Goal: Task Accomplishment & Management: Manage account settings

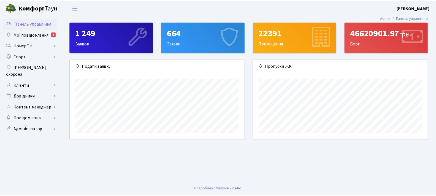
scroll to position [79, 176]
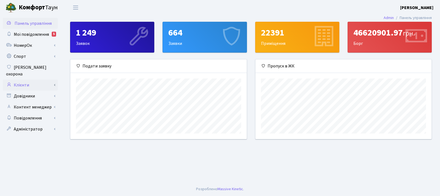
click at [50, 81] on link "Клієнти" at bounding box center [30, 85] width 55 height 11
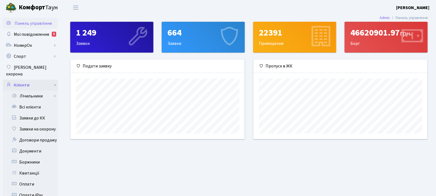
scroll to position [275207, 275112]
click at [48, 113] on link "Заявки до КК" at bounding box center [30, 118] width 55 height 11
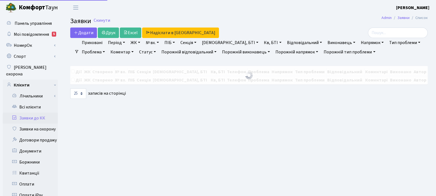
select select "25"
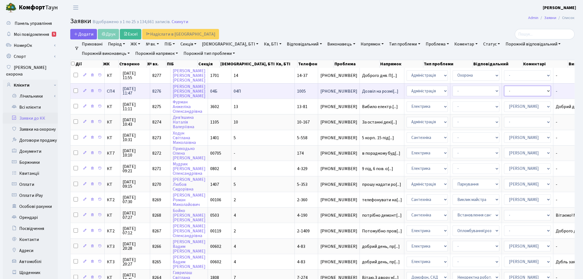
click at [436, 90] on select "- Адміністратор ЖК ДП Адміністратор ЖК КТ Адміністратор ЖК СП Вижул В. В. Горді…" at bounding box center [527, 91] width 47 height 10
select select "85"
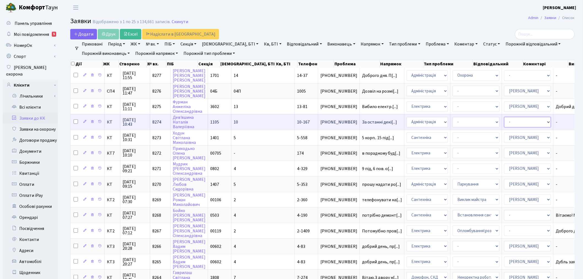
click at [436, 119] on select "- Адміністратор ЖК ДП Адміністратор ЖК КТ Адміністратор ЖК СП Вижул В. В. Горді…" at bounding box center [527, 122] width 47 height 10
select select "110"
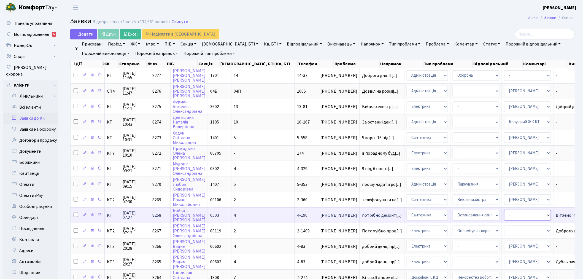
click at [436, 196] on select "- Адміністратор ЖК ДП Адміністратор ЖК КТ Адміністратор ЖК СП Вижул В. В. Горді…" at bounding box center [527, 215] width 47 height 10
select select "67"
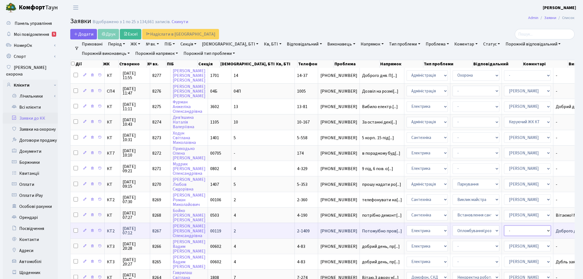
click at [436, 196] on select "- Адміністратор ЖК ДП Адміністратор ЖК КТ Адміністратор ЖК СП Вижул В. В. Горді…" at bounding box center [527, 230] width 47 height 10
select select "22"
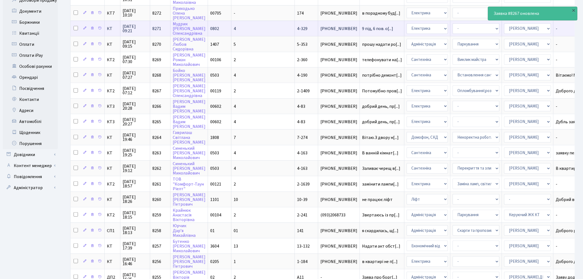
scroll to position [153, 0]
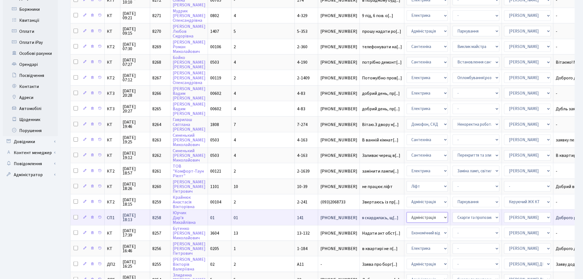
click at [406, 196] on select "- Адміністрація Домофон, СКД Ліфт Майстри Сантехніка Економічний відділ Електри…" at bounding box center [426, 217] width 41 height 10
select select "16"
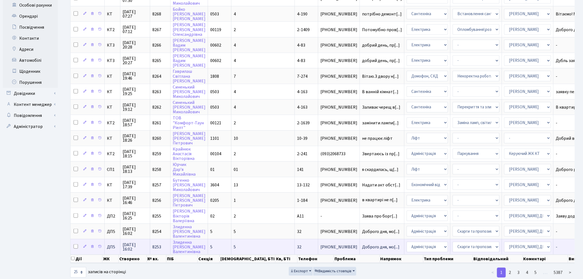
scroll to position [203, 0]
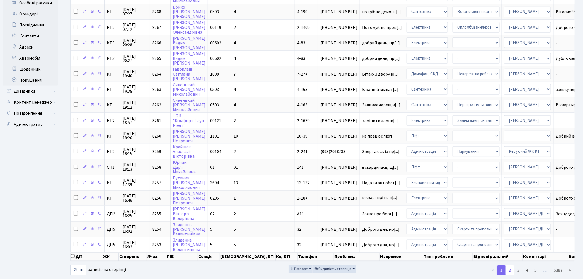
click at [436, 196] on link "2" at bounding box center [509, 270] width 9 height 10
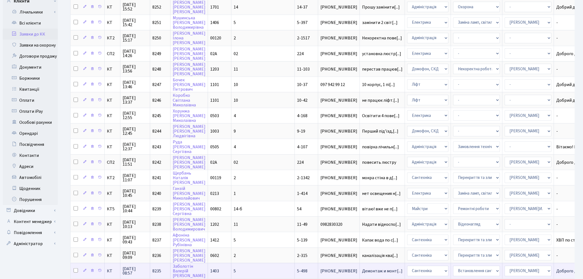
scroll to position [50, 0]
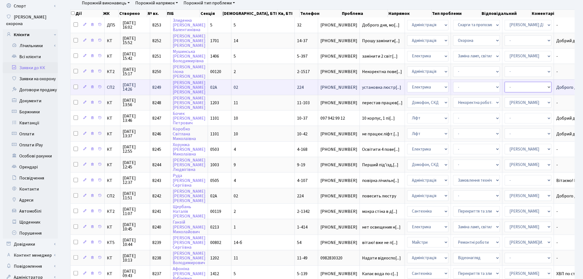
click at [436, 85] on select "- Адміністратор ЖК ДП Адміністратор ЖК КТ Адміністратор ЖК СП Вижул В. В. Горді…" at bounding box center [527, 87] width 47 height 10
select select "22"
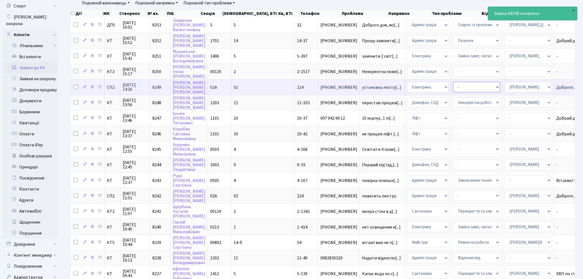
click at [436, 85] on select "- Виклик майстра Монтаж/демонтаж електролічильника Опломбування\розпломбування …" at bounding box center [476, 87] width 47 height 10
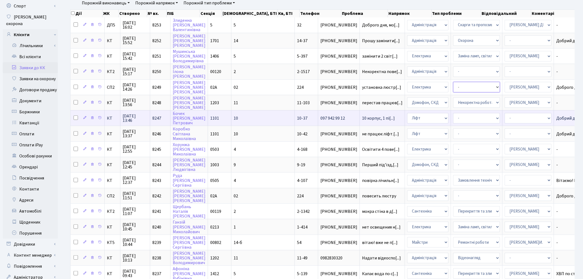
select select "29"
click at [436, 114] on select "- Адміністратор ЖК ДП Адміністратор ЖК КТ Адміністратор ЖК СП Вижул В. В. Горді…" at bounding box center [527, 118] width 47 height 10
select select "11"
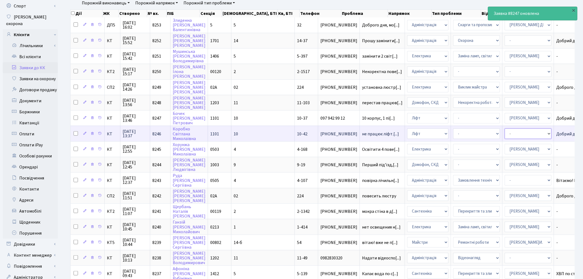
click at [436, 130] on select "- Адміністратор ЖК ДП Адміністратор ЖК КТ Адміністратор ЖК СП Вижул В. В. Горді…" at bounding box center [527, 133] width 47 height 10
select select "11"
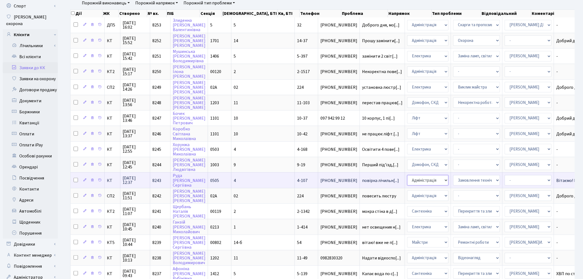
click at [407, 175] on select "- Адміністрація Домофон, СКД Ліфт Майстри Сантехніка Економічний відділ Електри…" at bounding box center [427, 180] width 41 height 10
select select "2"
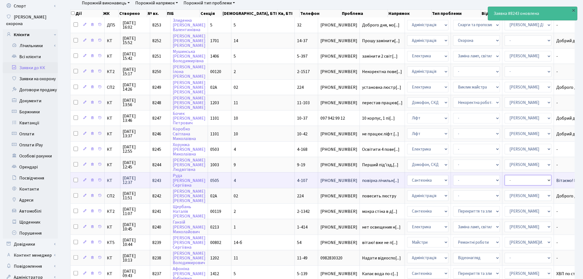
click at [436, 175] on select "- Адміністратор ЖК ДП Адміністратор ЖК КТ Адміністратор ЖК СП Вижул В. В. Горді…" at bounding box center [527, 180] width 47 height 10
select select "67"
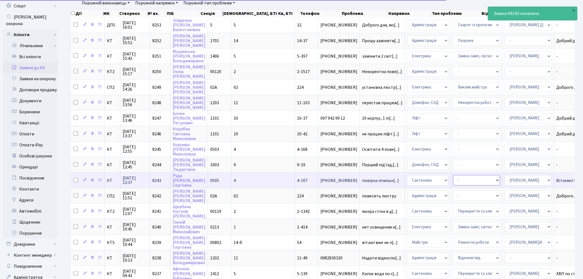
click at [436, 175] on select "- Виклик майстра Встановлення сантехнічного обладнання Замовлення технічних умо…" at bounding box center [476, 180] width 47 height 10
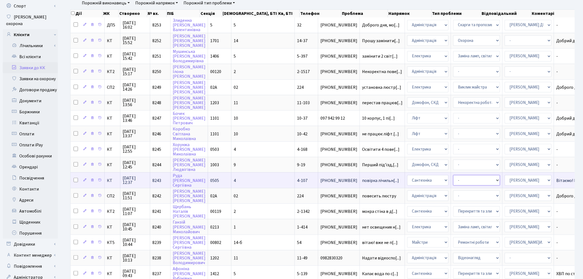
select select "14"
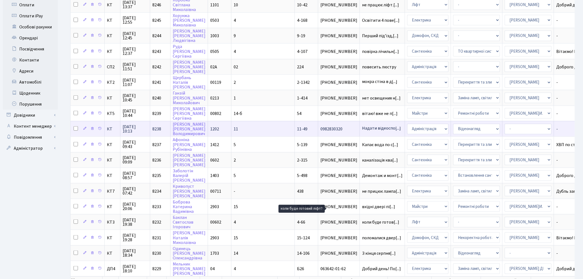
scroll to position [203, 0]
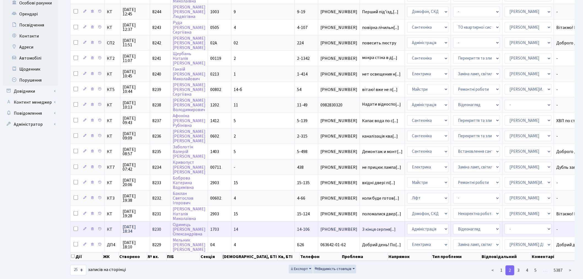
click at [360, 196] on td "З кінця серпня[...]" at bounding box center [382, 228] width 45 height 15
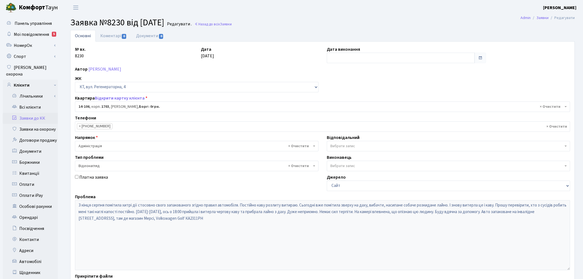
select select "7483"
select select "45"
click at [385, 57] on input "text" at bounding box center [400, 58] width 148 height 10
click at [336, 117] on td "23" at bounding box center [340, 119] width 8 height 8
type input "23.09.2025"
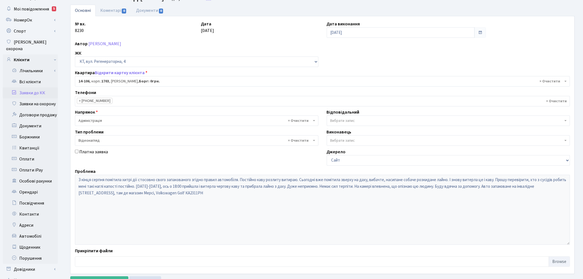
scroll to position [64, 0]
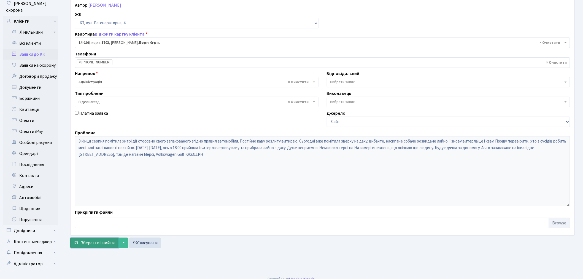
click at [93, 244] on span "Зберегти і вийти" at bounding box center [98, 242] width 34 height 6
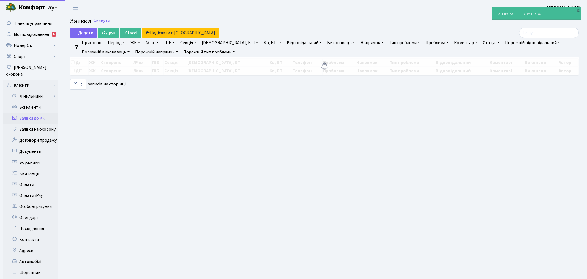
select select "25"
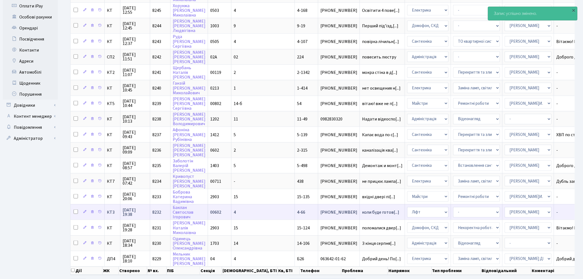
scroll to position [203, 0]
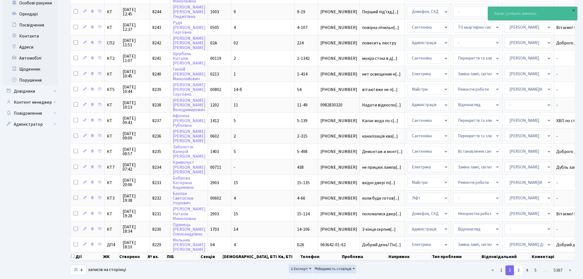
click at [517, 265] on link "3" at bounding box center [518, 270] width 9 height 10
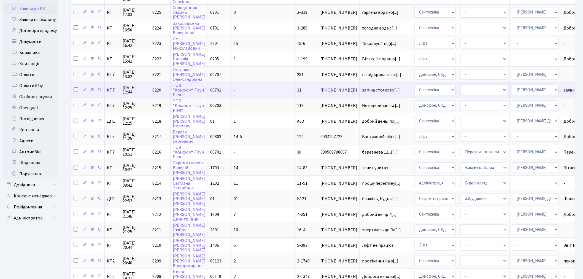
scroll to position [122, 0]
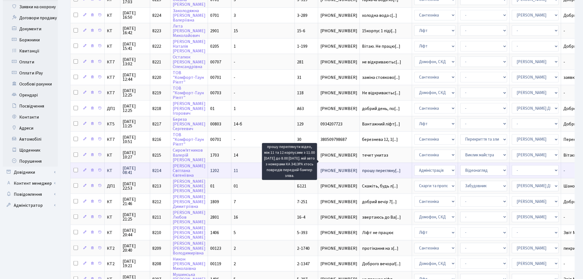
click at [362, 167] on span "прошу перегляну[...]" at bounding box center [381, 170] width 39 height 6
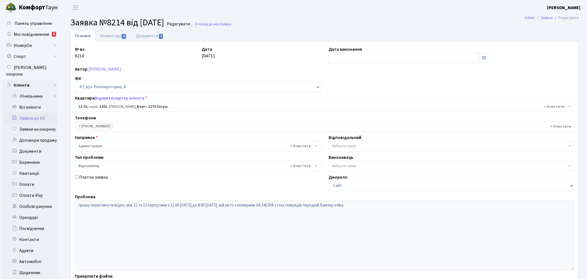
select select "7078"
select select "45"
click at [360, 53] on input "text" at bounding box center [400, 58] width 148 height 10
click at [339, 118] on td "23" at bounding box center [340, 119] width 8 height 8
type input "[DATE]"
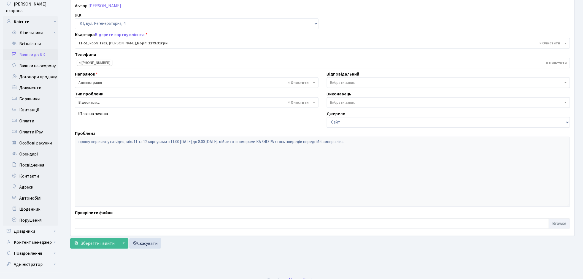
scroll to position [64, 0]
click at [98, 243] on span "Зберегти і вийти" at bounding box center [98, 242] width 34 height 6
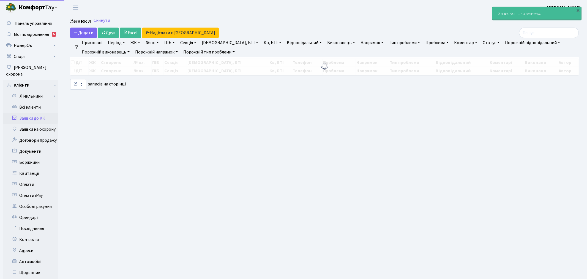
select select "25"
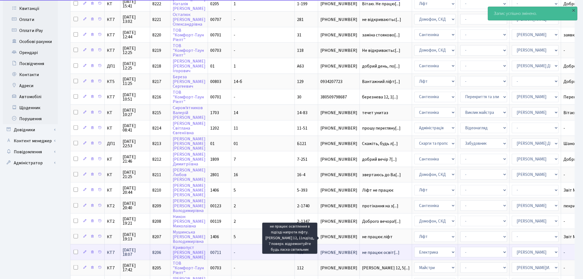
scroll to position [203, 0]
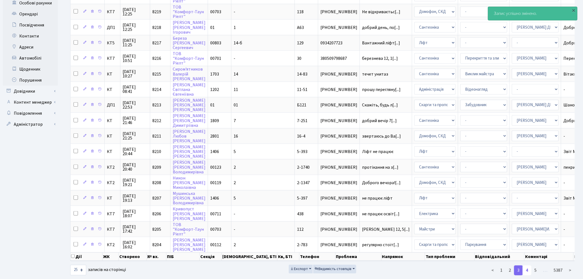
click at [524, 265] on link "4" at bounding box center [526, 270] width 9 height 10
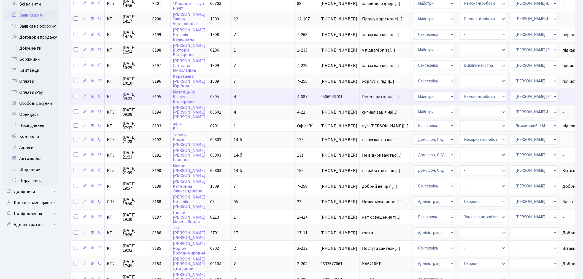
scroll to position [200, 0]
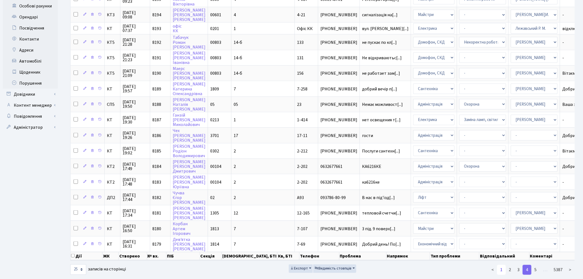
click at [505, 265] on link "1" at bounding box center [501, 270] width 9 height 10
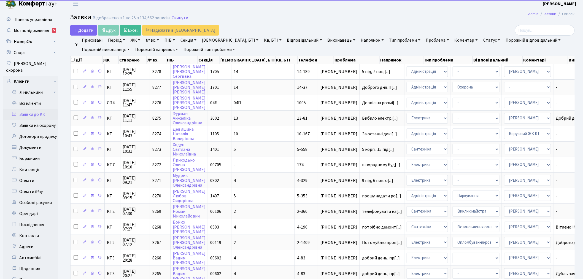
scroll to position [0, 0]
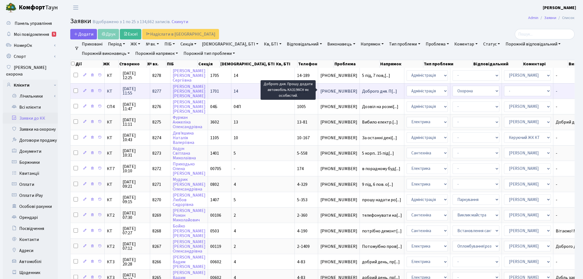
click at [362, 90] on span "Доброго дня. П[...]" at bounding box center [379, 91] width 35 height 6
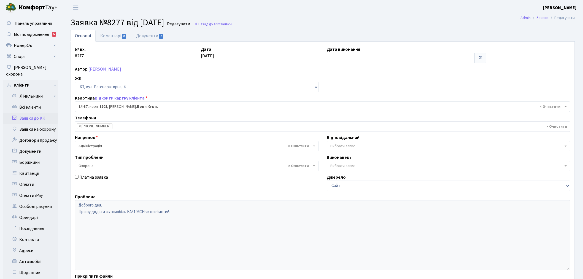
select select "7414"
select select "69"
